Goal: Task Accomplishment & Management: Manage account settings

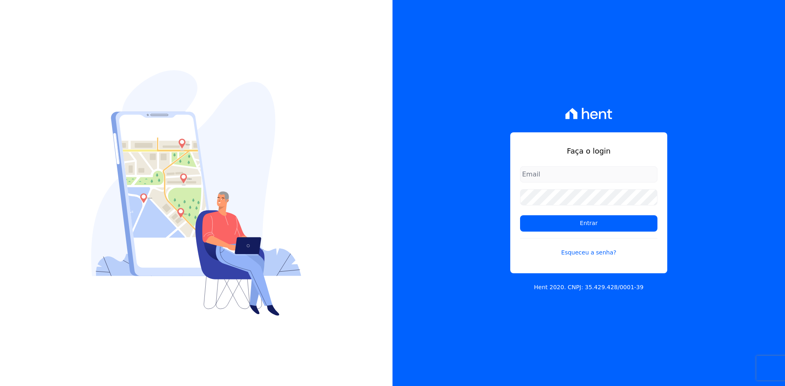
click at [543, 171] on input "email" at bounding box center [588, 174] width 137 height 16
type input "[EMAIL_ADDRESS][DOMAIN_NAME]"
click at [576, 234] on form "[EMAIL_ADDRESS][DOMAIN_NAME] Entrar Esqueceu a senha?" at bounding box center [588, 216] width 137 height 101
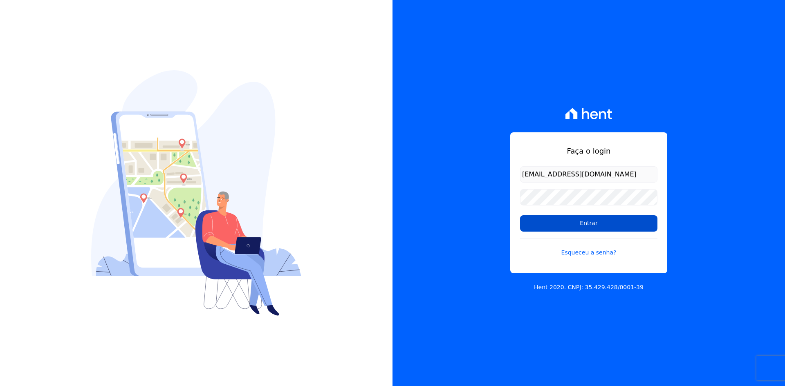
click at [590, 226] on input "Entrar" at bounding box center [588, 224] width 137 height 16
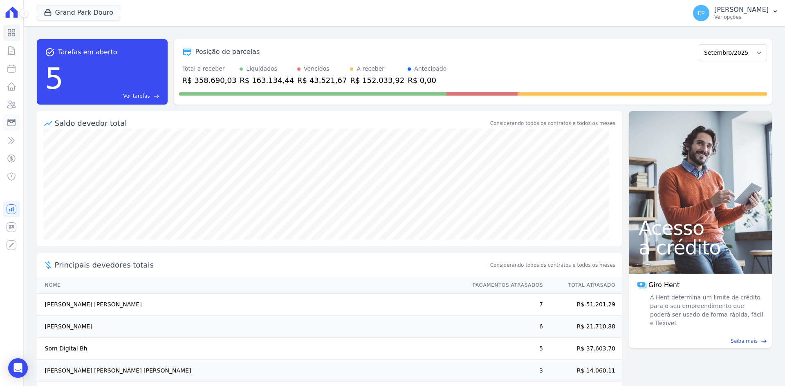
click at [12, 124] on icon at bounding box center [12, 123] width 10 height 10
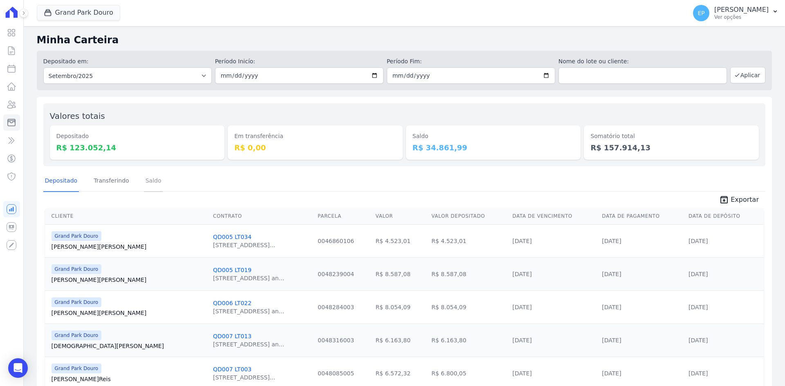
click at [144, 177] on link "Saldo" at bounding box center [153, 181] width 19 height 21
